Goal: Information Seeking & Learning: Learn about a topic

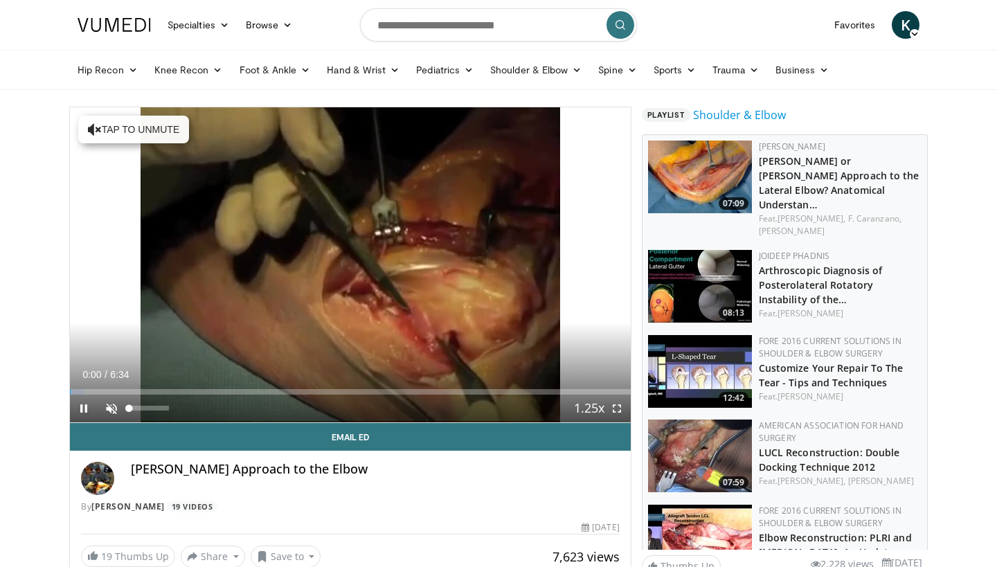
click at [115, 410] on span "Video Player" at bounding box center [112, 409] width 28 height 28
click at [611, 409] on span "Video Player" at bounding box center [617, 409] width 28 height 28
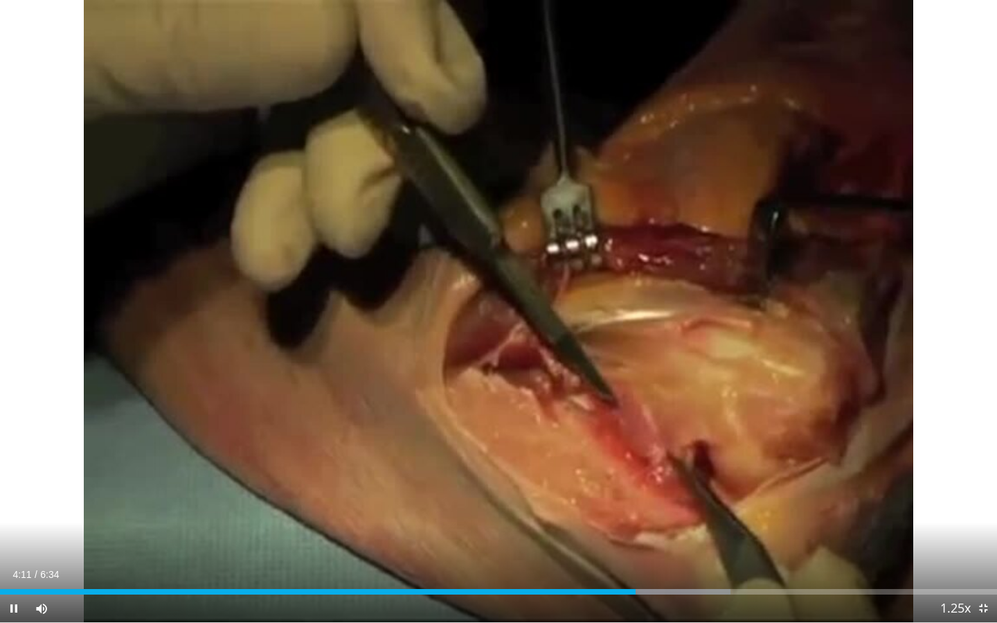
click at [982, 567] on span "Video Player" at bounding box center [984, 608] width 28 height 28
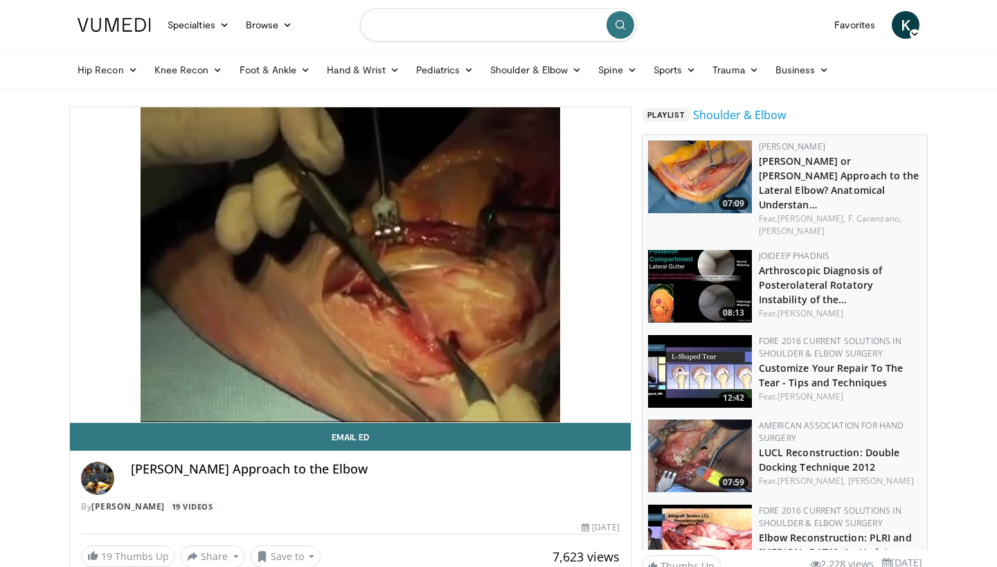
click at [404, 38] on input "Search topics, interventions" at bounding box center [498, 24] width 277 height 33
type input "**********"
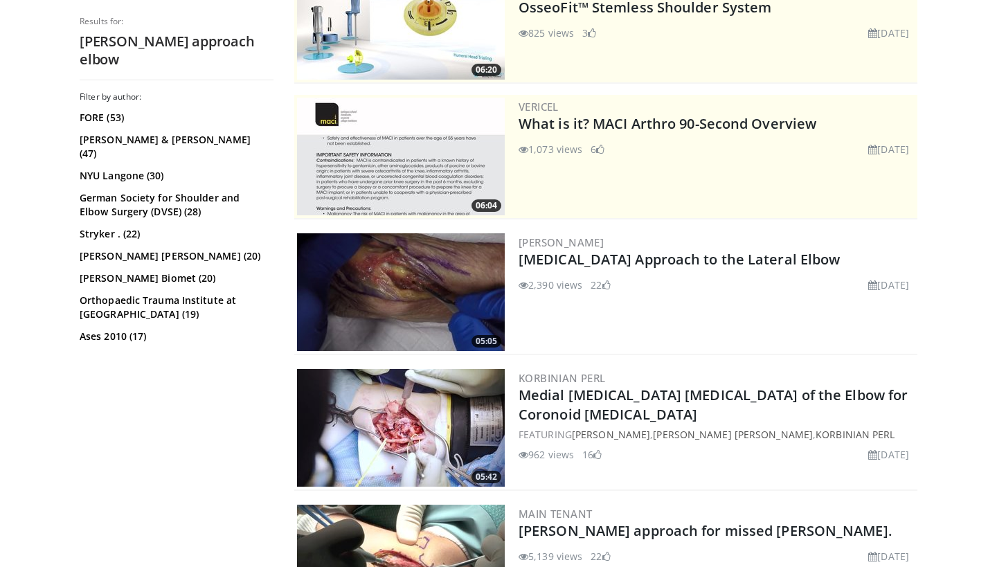
scroll to position [200, 0]
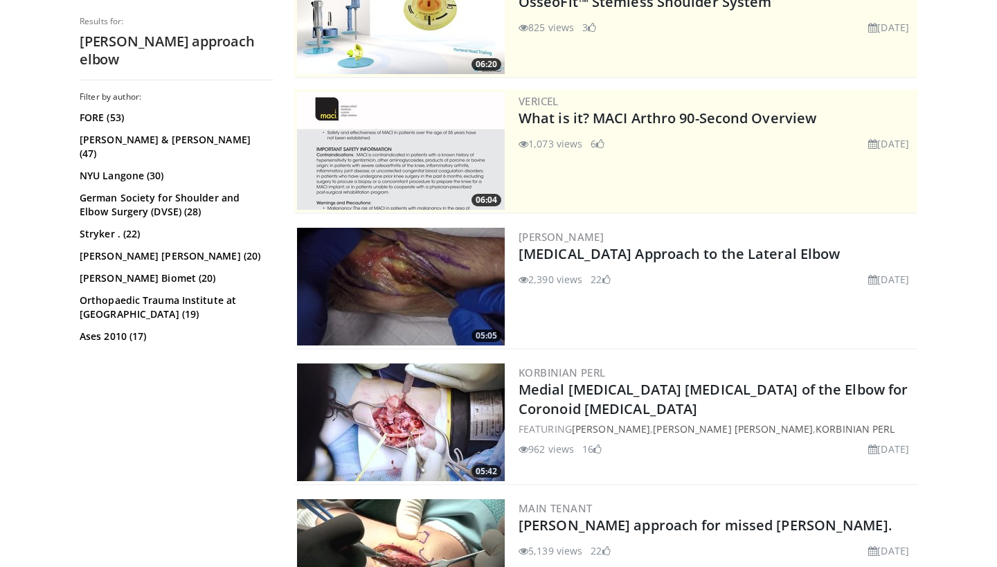
click at [373, 307] on img at bounding box center [401, 287] width 208 height 118
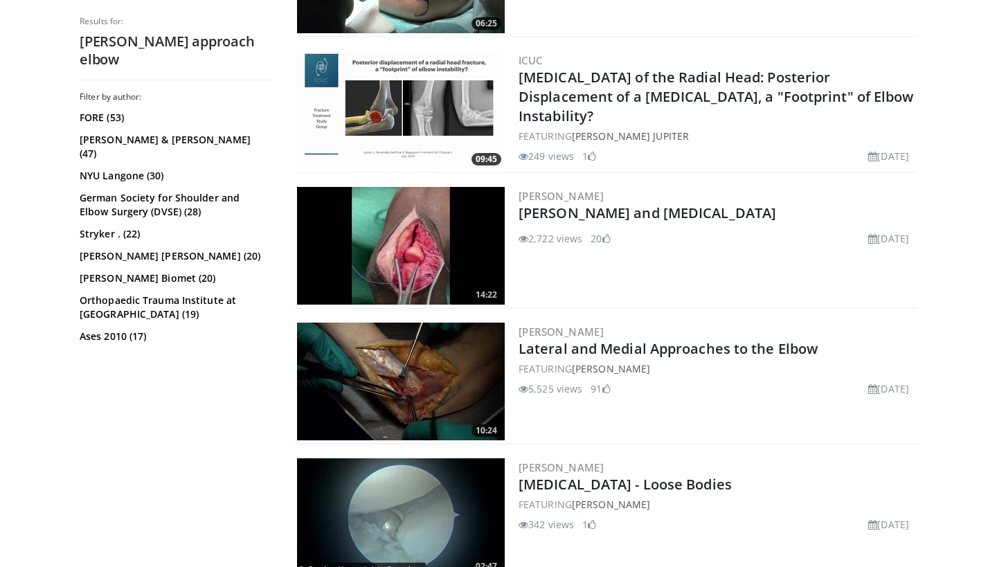
scroll to position [783, 0]
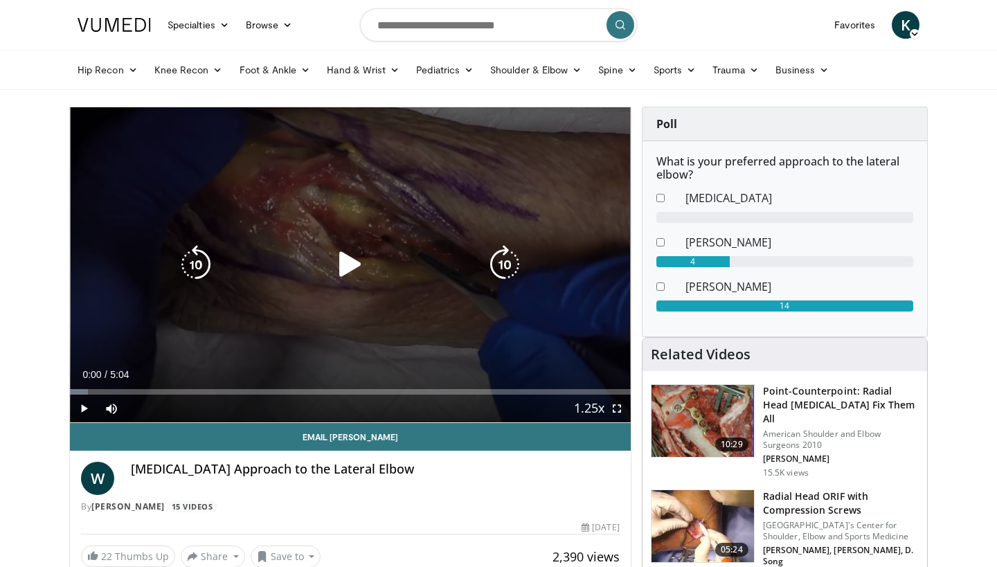
click at [357, 267] on icon "Video Player" at bounding box center [350, 264] width 39 height 39
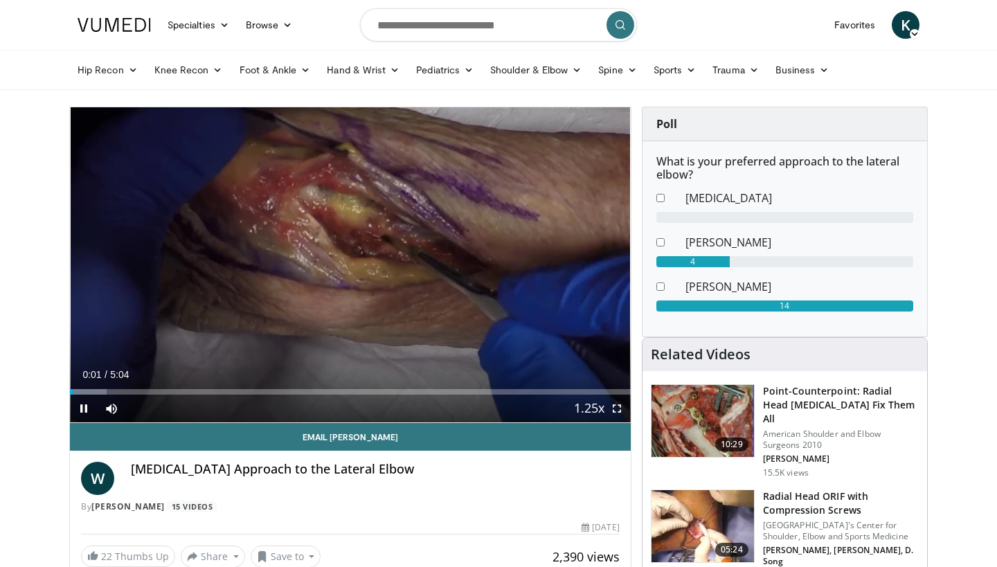
click at [616, 412] on span "Video Player" at bounding box center [617, 409] width 28 height 28
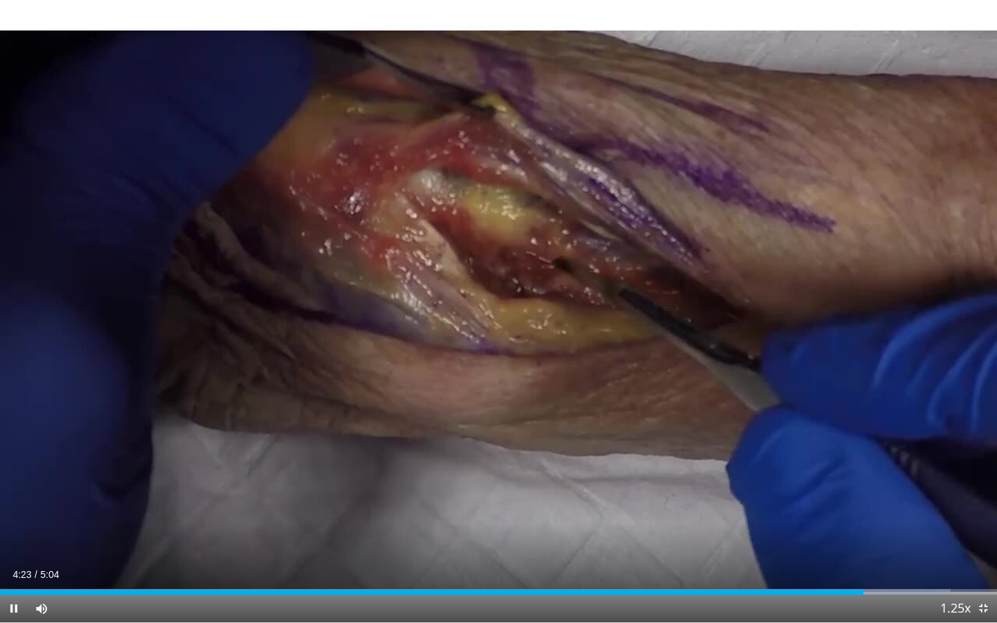
click at [981, 567] on span "Video Player" at bounding box center [984, 608] width 28 height 28
